Goal: Complete application form

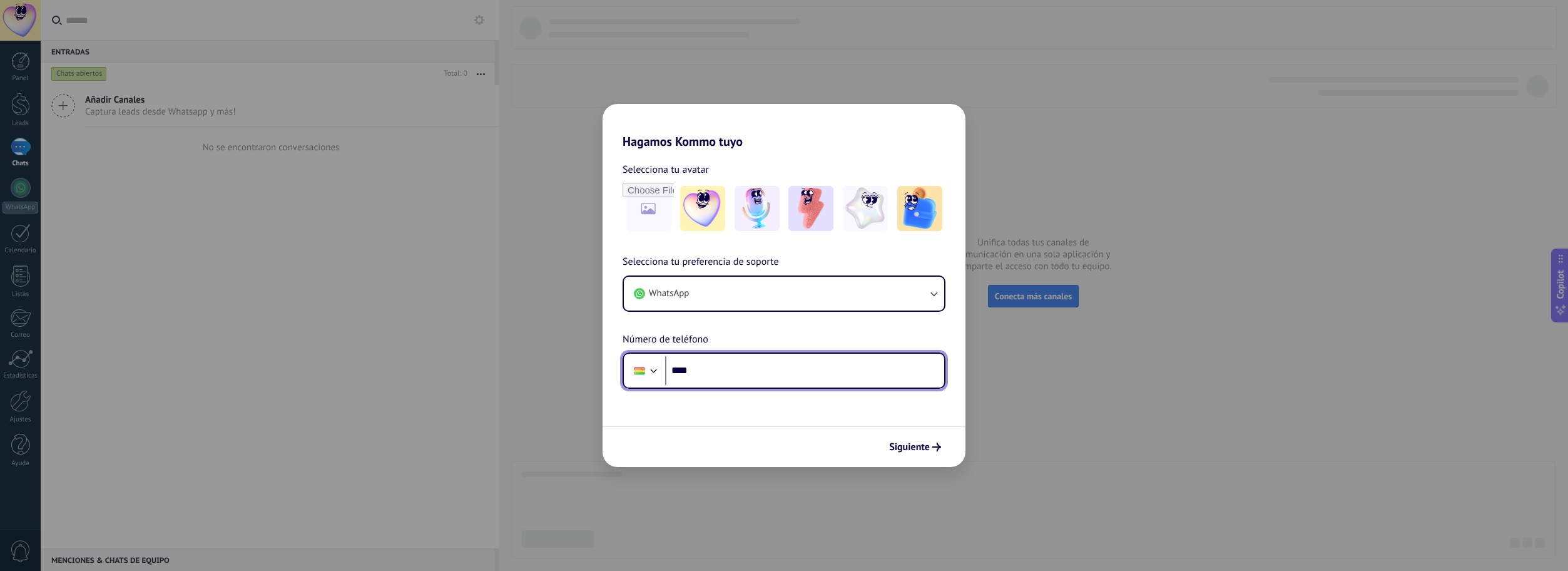
click at [841, 383] on input "****" at bounding box center [804, 370] width 279 height 29
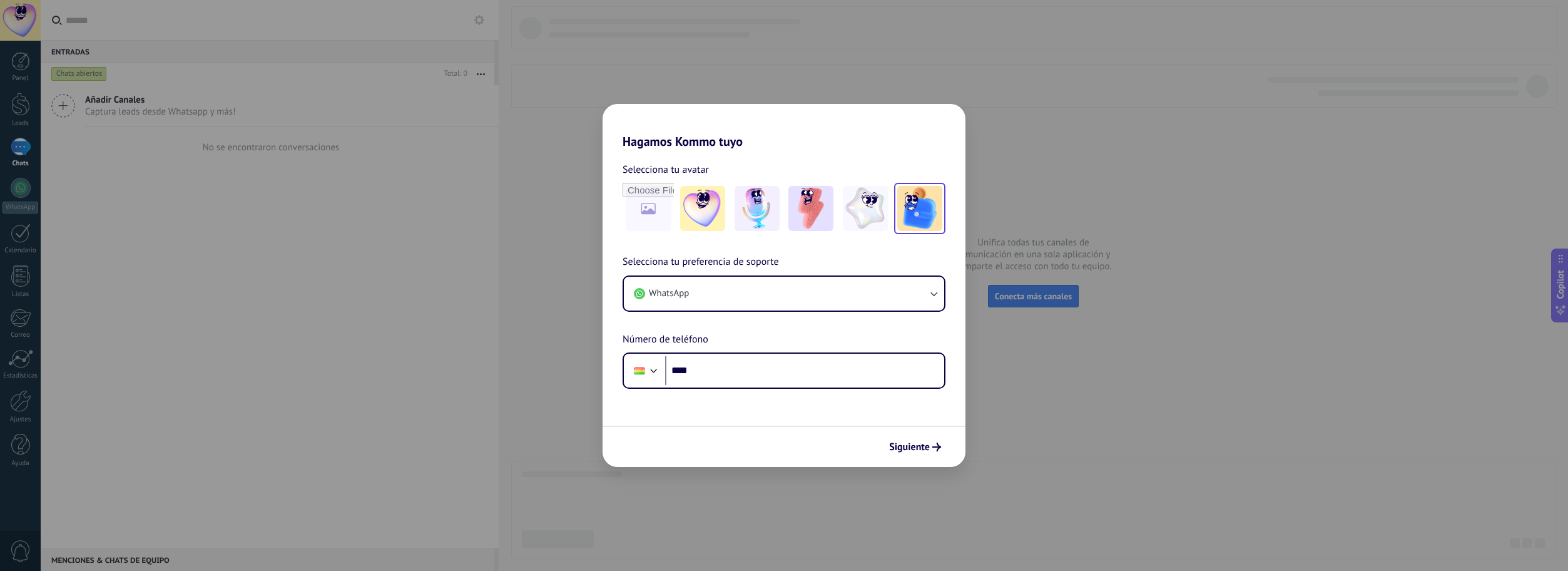
click at [924, 215] on img at bounding box center [919, 207] width 45 height 45
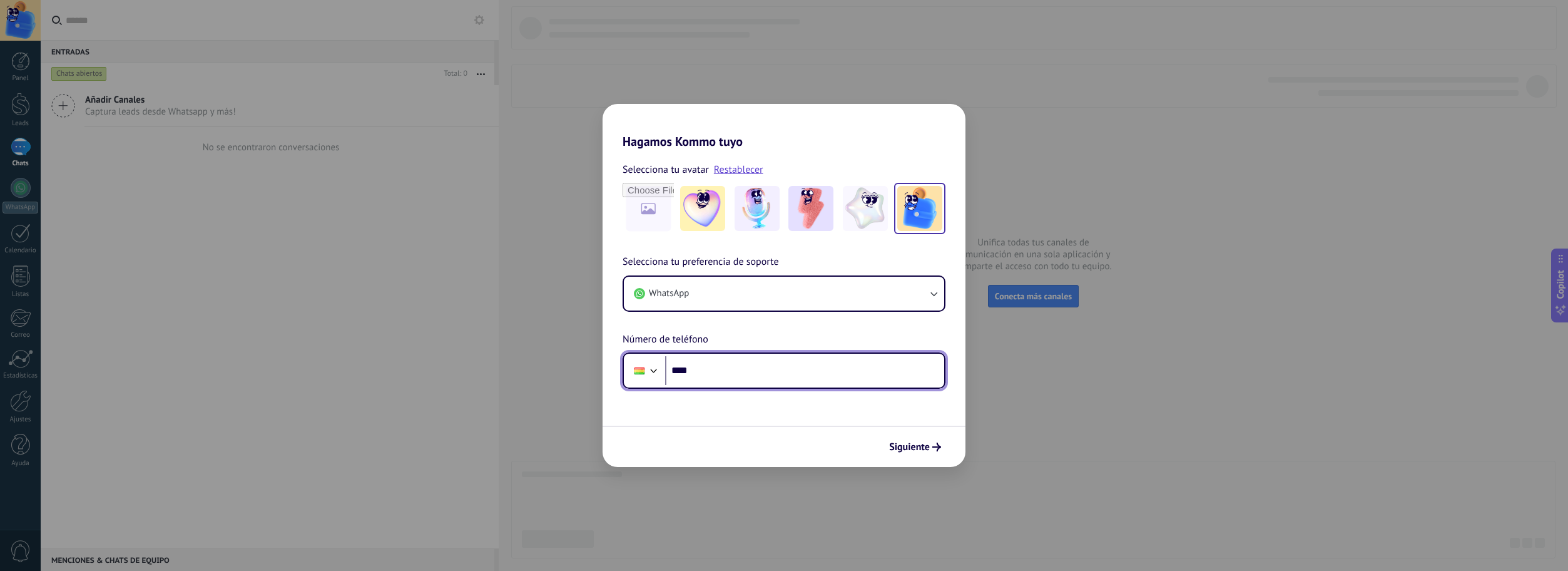
click at [883, 376] on input "****" at bounding box center [804, 370] width 279 height 29
type input "**********"
